Goal: Register for event/course: Register for event/course

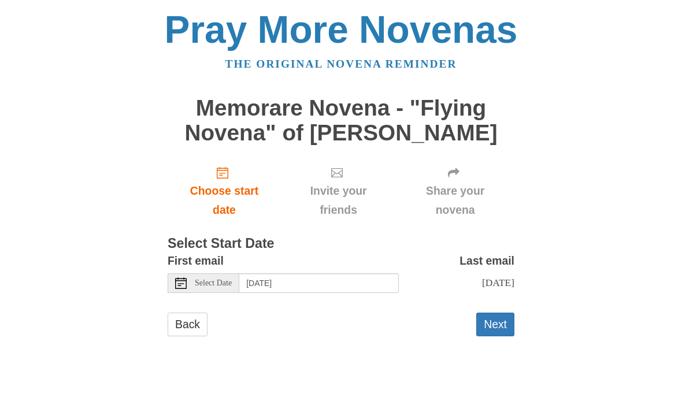
click at [214, 282] on span "Select Date" at bounding box center [213, 283] width 37 height 8
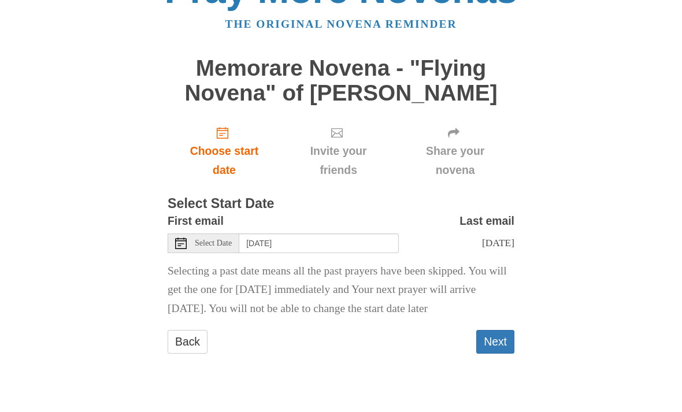
scroll to position [9, 0]
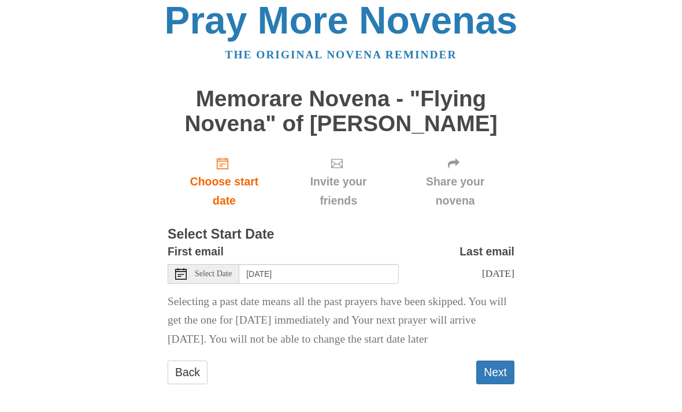
click at [215, 271] on span "Select Date" at bounding box center [213, 274] width 37 height 8
click at [205, 279] on div "Select Date" at bounding box center [204, 274] width 72 height 20
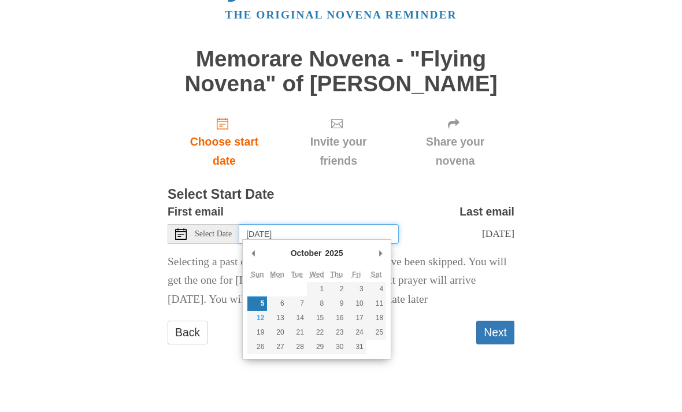
type input "[DATE]"
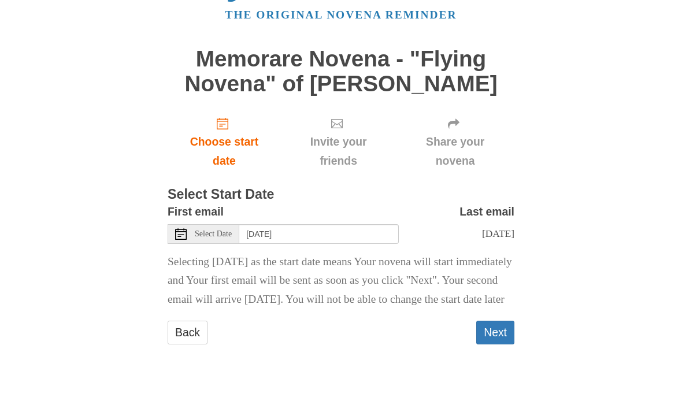
scroll to position [28, 0]
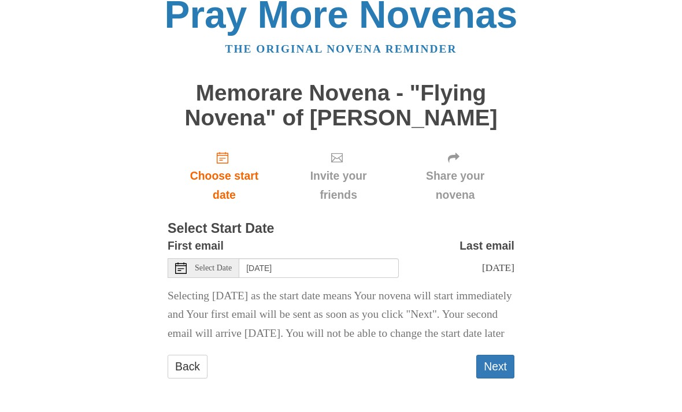
click at [497, 364] on button "Next" at bounding box center [495, 367] width 38 height 24
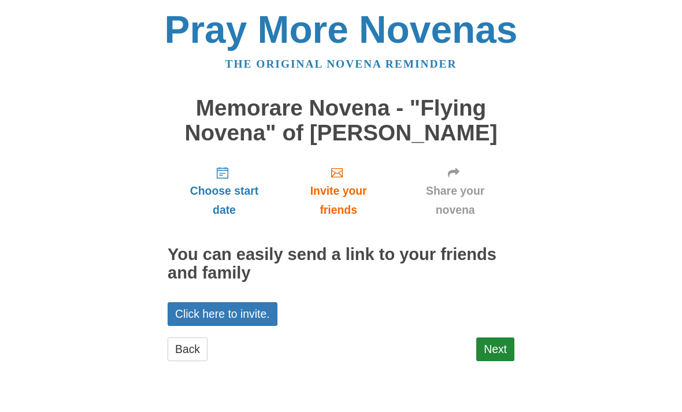
click at [254, 308] on link "Click here to invite." at bounding box center [223, 314] width 110 height 24
click at [499, 338] on link "Next" at bounding box center [495, 350] width 38 height 24
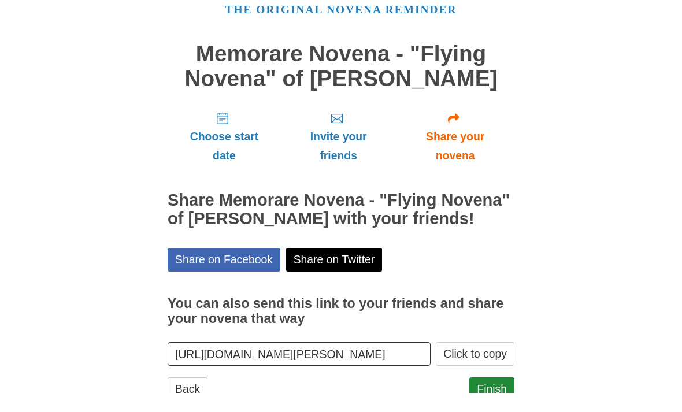
scroll to position [35, 0]
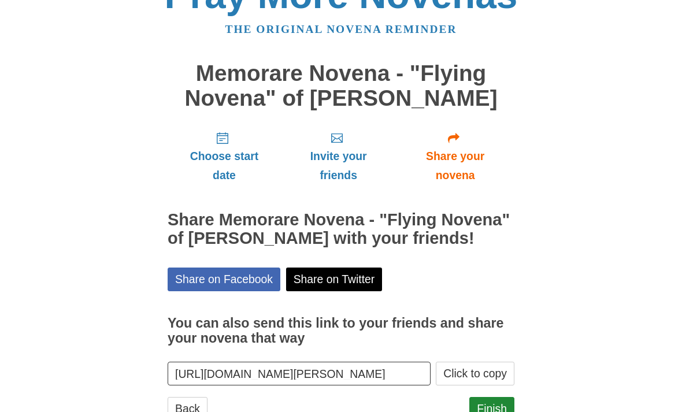
click at [504, 412] on link "Finish" at bounding box center [491, 409] width 45 height 24
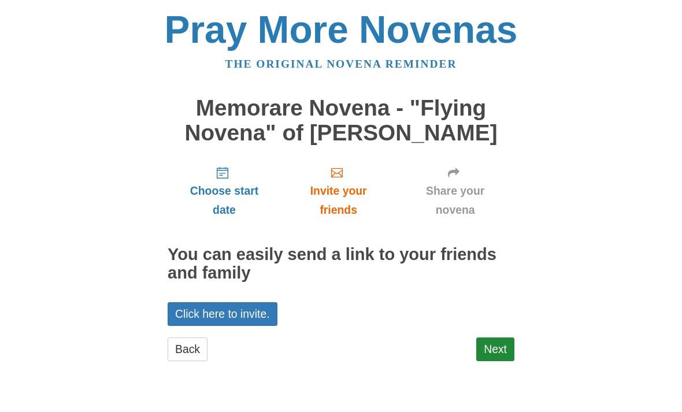
click at [290, 324] on div "Choose start date Invite your friends Share your novena You can easily send a l…" at bounding box center [341, 265] width 347 height 216
click at [265, 302] on link "Click here to invite." at bounding box center [223, 314] width 110 height 24
